Goal: Task Accomplishment & Management: Complete application form

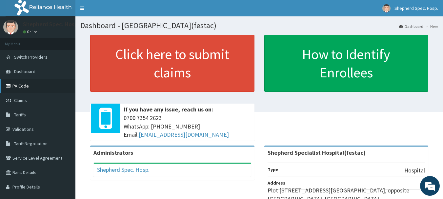
click at [26, 90] on link "PA Code" at bounding box center [37, 86] width 75 height 14
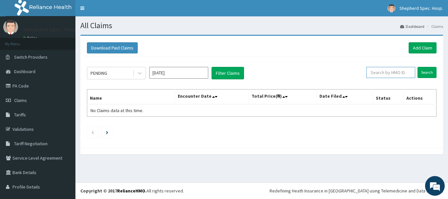
click at [376, 71] on input "text" at bounding box center [390, 72] width 49 height 11
paste input "GMT/10249/A"
click at [423, 74] on input "Search" at bounding box center [426, 72] width 19 height 11
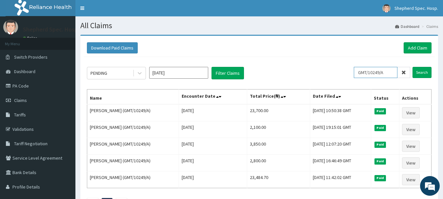
click at [377, 70] on input "GMT/10249/A" at bounding box center [376, 72] width 44 height 11
paste input "URI/10218/B"
click at [424, 73] on input "Search" at bounding box center [421, 72] width 19 height 11
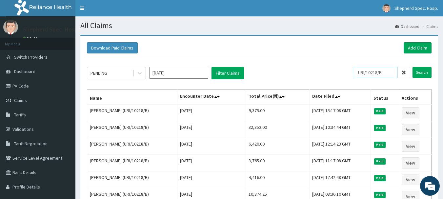
click at [378, 69] on input "URI/10218/B" at bounding box center [376, 72] width 44 height 11
click at [380, 71] on input "URI/10218/B" at bounding box center [376, 72] width 44 height 11
click at [379, 72] on input "URI/10218/B" at bounding box center [376, 72] width 44 height 11
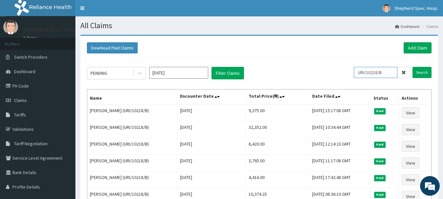
click at [379, 72] on input "URI/10218/B" at bounding box center [376, 72] width 44 height 11
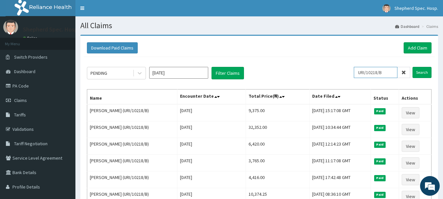
paste input "WPT/10035/A"
click at [416, 70] on input "Search" at bounding box center [421, 72] width 19 height 11
click at [373, 71] on input "WPT/10035/A" at bounding box center [376, 72] width 44 height 11
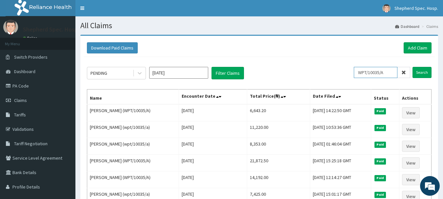
paste input "RUY/10036/d"
click at [419, 79] on div "RUY/10036/d Search" at bounding box center [393, 73] width 78 height 12
click at [419, 73] on input "Search" at bounding box center [421, 72] width 19 height 11
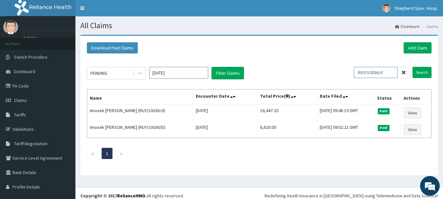
click at [367, 71] on input "RUY/10036/d" at bounding box center [376, 72] width 44 height 11
click at [368, 71] on input "RUY/10036/d" at bounding box center [376, 72] width 44 height 11
click at [369, 70] on input "RUY/10036/d" at bounding box center [376, 72] width 44 height 11
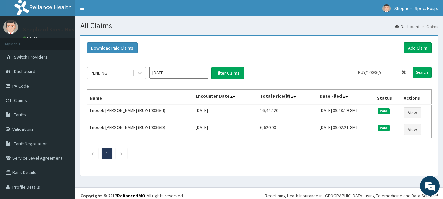
click at [369, 70] on input "RUY/10036/d" at bounding box center [376, 72] width 44 height 11
paste input "SFA/10144/C"
click at [421, 75] on input "Search" at bounding box center [421, 72] width 19 height 11
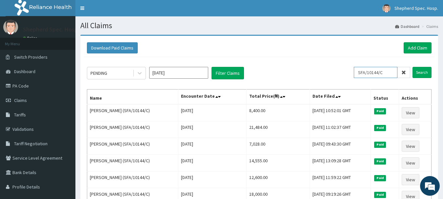
click at [386, 76] on input "SFA/10144/C" at bounding box center [376, 72] width 44 height 11
click at [386, 75] on input "SFA/10144/C" at bounding box center [376, 72] width 44 height 11
paste input "AGO/10289/A"
click at [427, 74] on input "Search" at bounding box center [421, 72] width 19 height 11
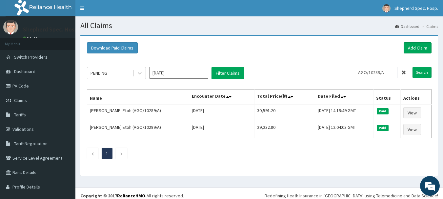
click at [371, 67] on div "PENDING [DATE] Filter Claims AGO/10289/A Search Name Encounter Date Total Price…" at bounding box center [259, 111] width 351 height 108
click at [372, 68] on input "AGO/10289/A" at bounding box center [376, 72] width 44 height 11
click at [371, 68] on input "AGO/10289/A" at bounding box center [376, 72] width 44 height 11
click at [373, 72] on input "AGO/10289/A" at bounding box center [376, 72] width 44 height 11
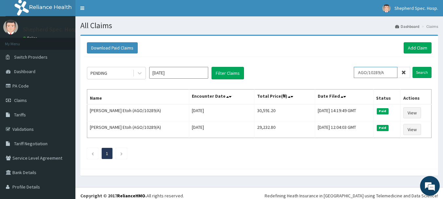
click at [373, 72] on input "AGO/10289/A" at bounding box center [376, 72] width 44 height 11
paste input "SKN/10193"
click at [414, 75] on input "Search" at bounding box center [421, 72] width 19 height 11
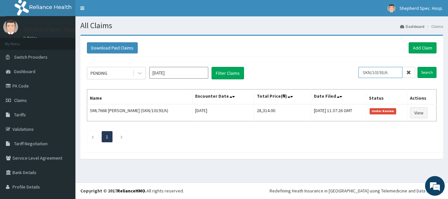
click at [369, 70] on input "SKN/10193/A" at bounding box center [380, 72] width 44 height 11
click at [370, 64] on div "PENDING [DATE] Filter Claims SKN/10193/A Search Name Encounter Date Total Price…" at bounding box center [262, 103] width 356 height 92
click at [370, 70] on input "SKN/10193/A" at bounding box center [380, 72] width 44 height 11
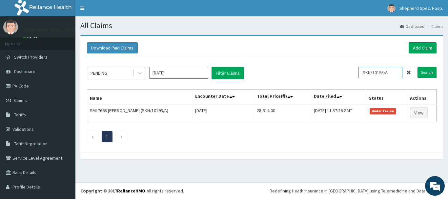
click at [370, 70] on input "SKN/10193/A" at bounding box center [380, 72] width 44 height 11
paste input "BED/10011/B"
click at [423, 74] on input "Search" at bounding box center [426, 72] width 19 height 11
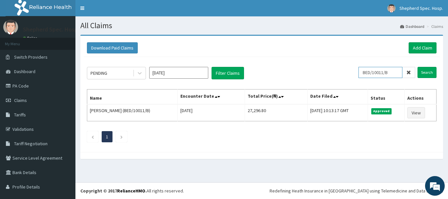
click at [377, 72] on input "BED/10011/B" at bounding box center [380, 72] width 44 height 11
paste input "NRN/10067"
type input "NRN/10067/B"
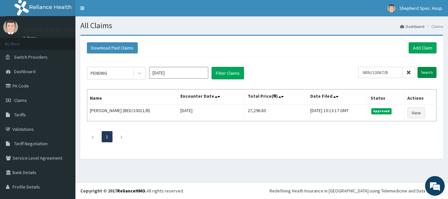
click at [417, 72] on input "Search" at bounding box center [426, 72] width 19 height 11
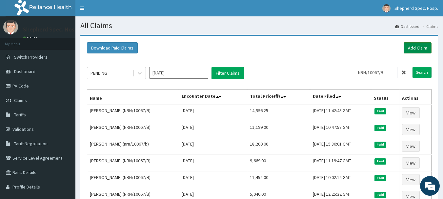
click at [420, 47] on link "Add Claim" at bounding box center [417, 47] width 28 height 11
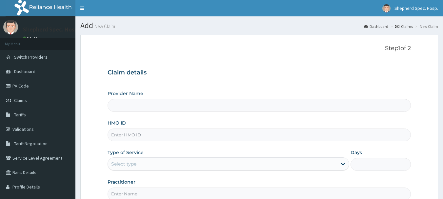
click at [185, 136] on input "HMO ID" at bounding box center [258, 134] width 303 height 13
type input "Shepherd Specialist Hospital(festac)"
paste input "NRN/10067/B"
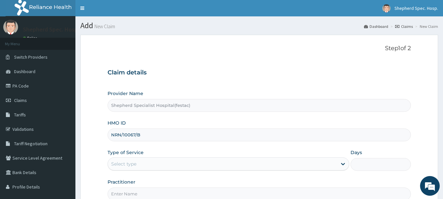
type input "NRN/10067/B"
click at [292, 54] on div "Step 1 of 2 Claim details Provider Name Shepherd Specialist Hospital(festac) HM…" at bounding box center [258, 122] width 303 height 155
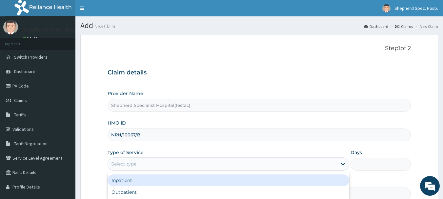
click at [261, 165] on div "Select type" at bounding box center [222, 164] width 229 height 10
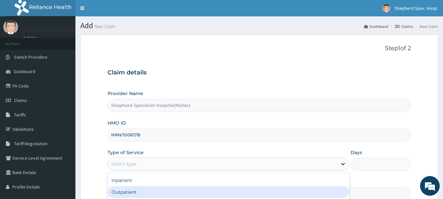
drag, startPoint x: 195, startPoint y: 192, endPoint x: 242, endPoint y: 151, distance: 62.5
click at [195, 191] on div "Outpatient" at bounding box center [227, 192] width 241 height 12
type input "1"
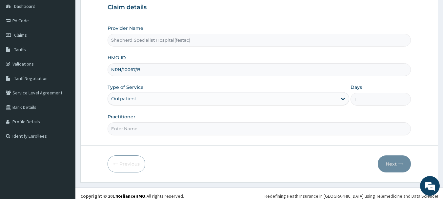
scroll to position [70, 0]
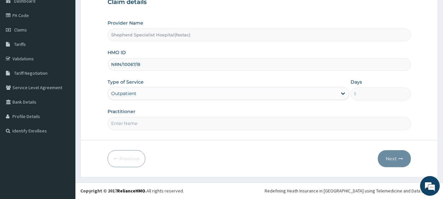
click at [241, 124] on input "Practitioner" at bounding box center [258, 123] width 303 height 13
type input "DR CHRIS"
click at [384, 158] on button "Next" at bounding box center [393, 158] width 33 height 17
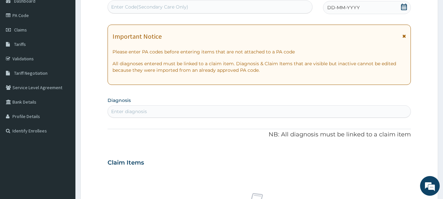
scroll to position [0, 0]
click at [208, 9] on div "Enter Code(Secondary Care Only)" at bounding box center [210, 7] width 204 height 10
paste input "PA/D632B8"
type input "PA/D632B8"
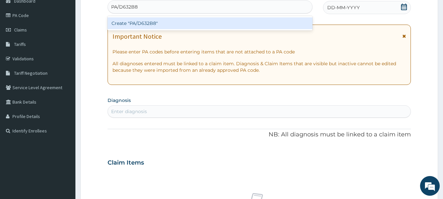
click at [192, 27] on div "Create "PA/D632B8"" at bounding box center [209, 23] width 205 height 12
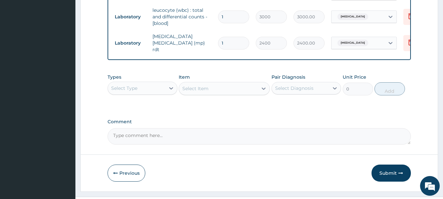
scroll to position [426, 0]
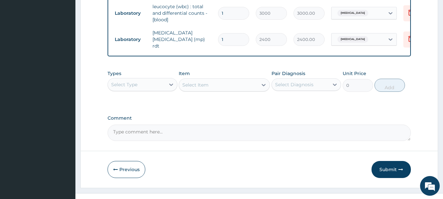
click at [148, 87] on div "Select Type" at bounding box center [136, 84] width 57 height 10
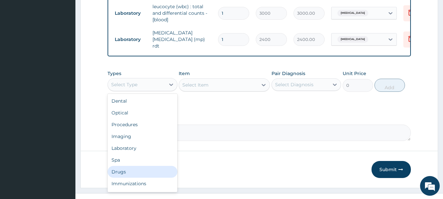
click at [126, 170] on div "Drugs" at bounding box center [142, 172] width 70 height 12
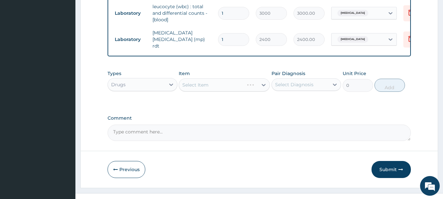
click at [230, 86] on div "Select Item" at bounding box center [224, 84] width 91 height 13
click at [236, 84] on div "Select Item" at bounding box center [224, 84] width 91 height 13
click at [237, 89] on div "Select Item" at bounding box center [224, 84] width 91 height 13
click at [235, 82] on div "Select Item" at bounding box center [218, 85] width 79 height 10
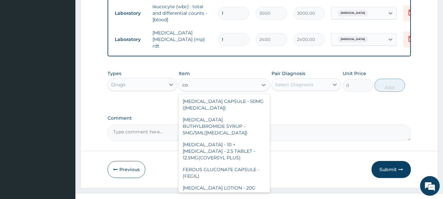
type input "c"
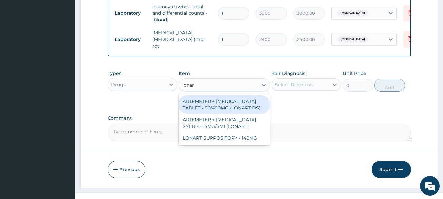
type input "lonart"
click at [244, 102] on div "ARTEMETER + LUMEFANTRINE TABLET - 80/480MG (LONART DS)" at bounding box center [224, 104] width 91 height 18
type input "672"
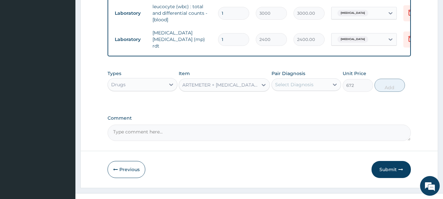
click at [293, 88] on div "Select Diagnosis" at bounding box center [306, 84] width 70 height 12
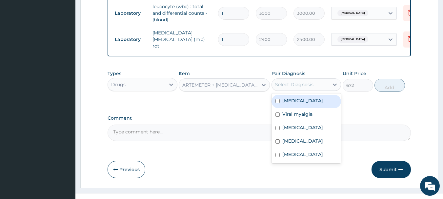
click at [290, 100] on label "Falciparum malaria" at bounding box center [302, 100] width 41 height 7
checkbox input "true"
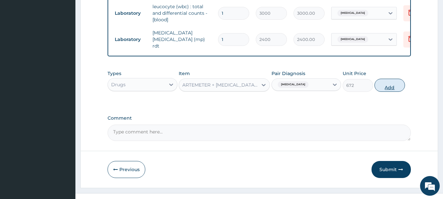
click at [383, 81] on button "Add" at bounding box center [389, 85] width 30 height 13
type input "0"
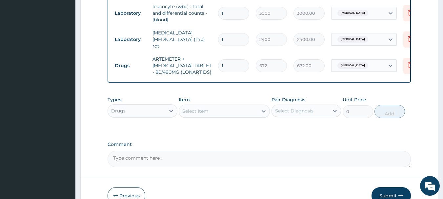
drag, startPoint x: 236, startPoint y: 60, endPoint x: 149, endPoint y: 73, distance: 87.8
type input "6"
type input "4032.00"
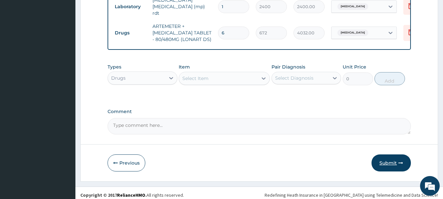
type input "6"
click at [389, 156] on button "Submit" at bounding box center [390, 162] width 39 height 17
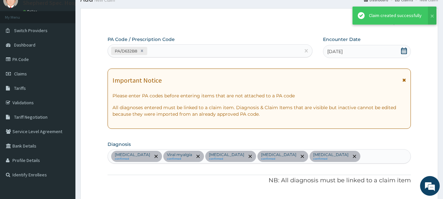
scroll to position [459, 0]
